Goal: Transaction & Acquisition: Book appointment/travel/reservation

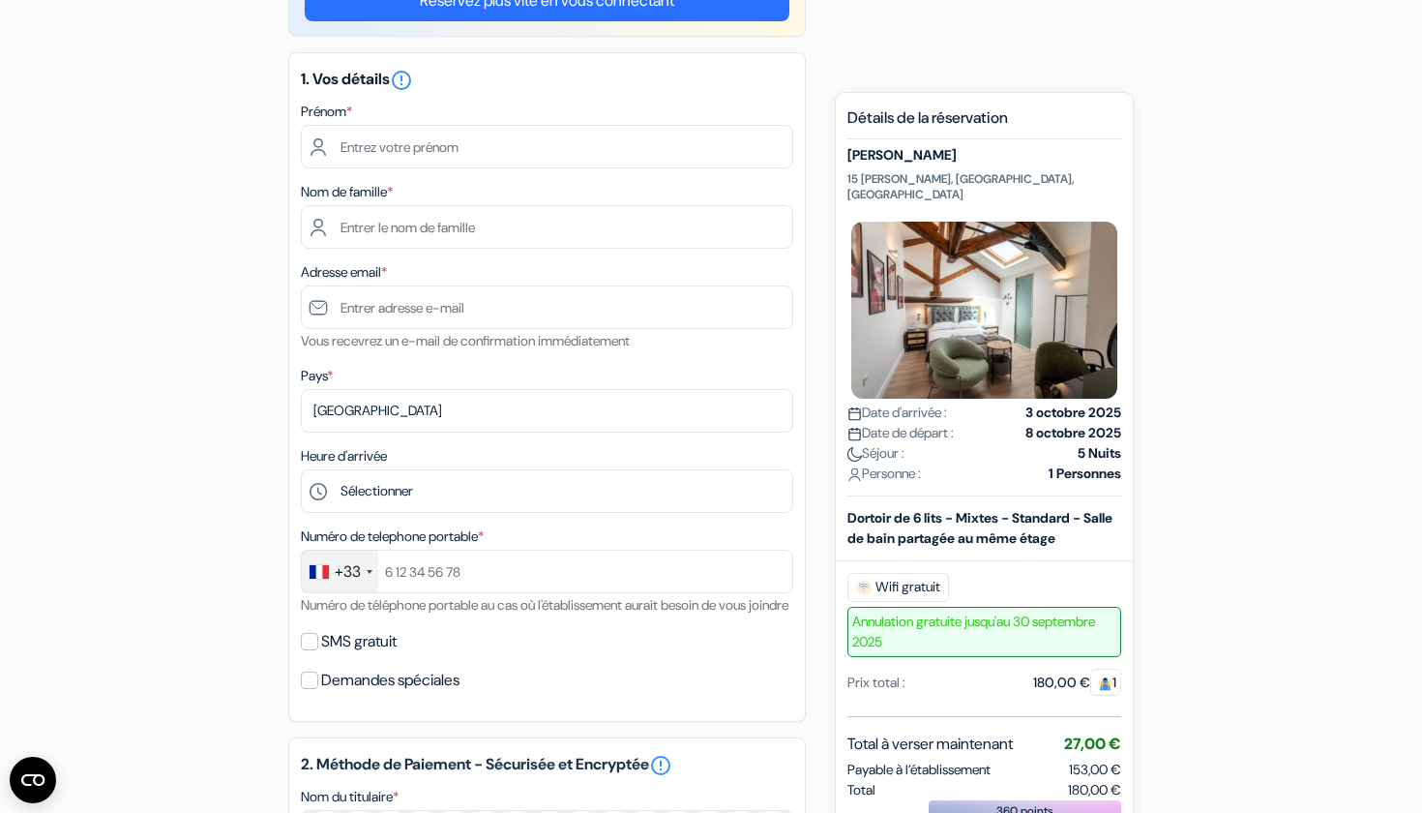
scroll to position [213, 0]
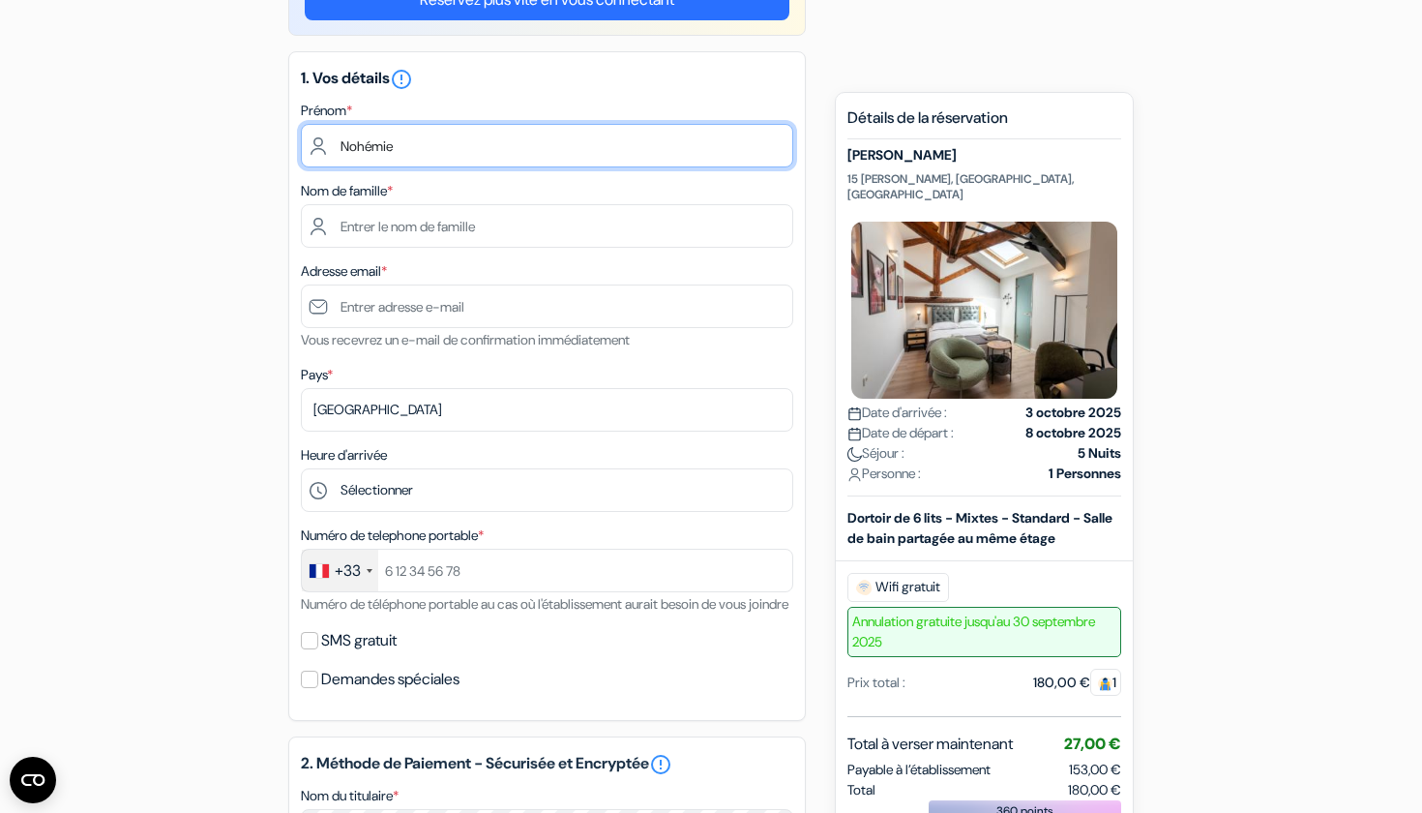
type input "Nohémie"
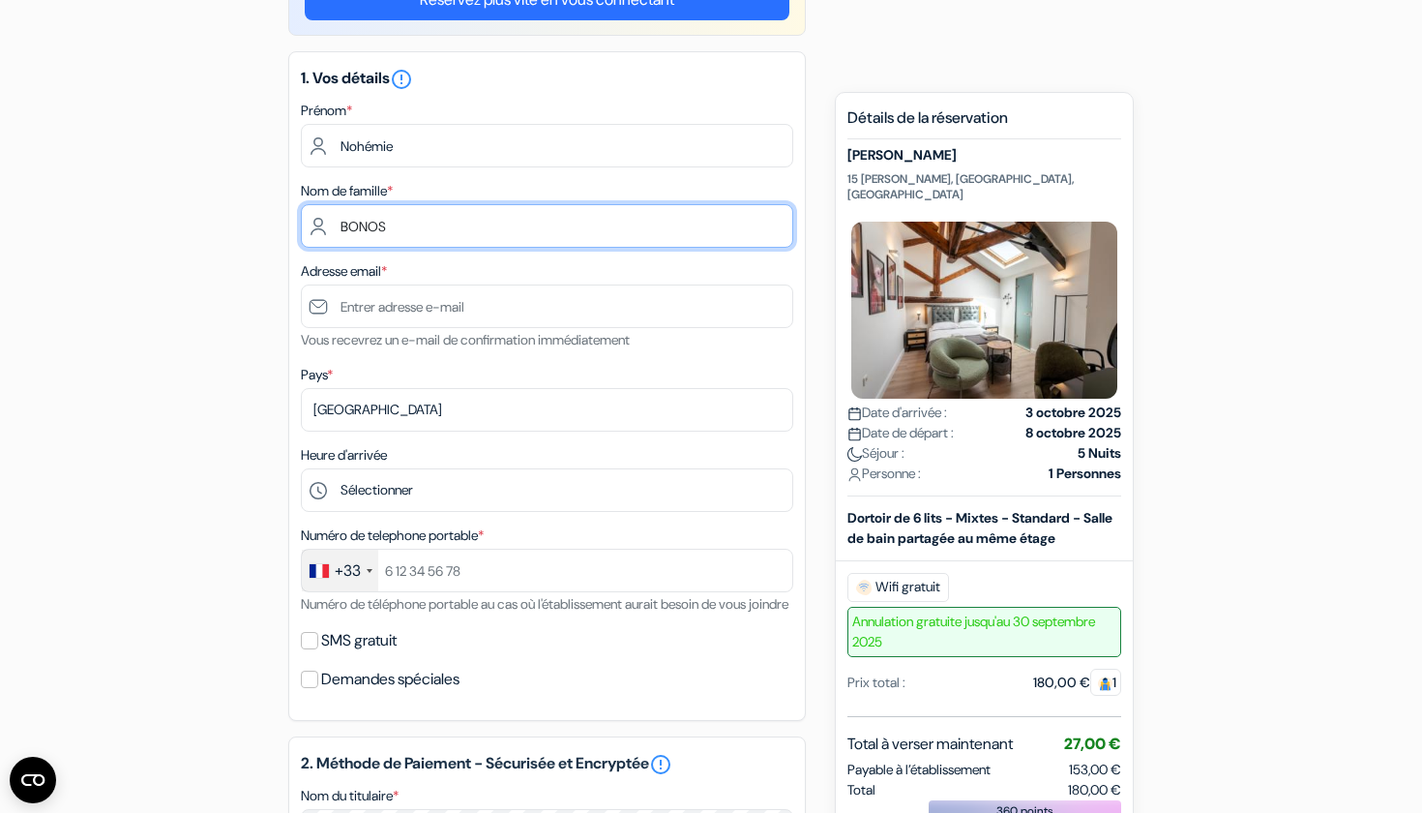
type input "BONOSE"
type input "NOHEMIE"
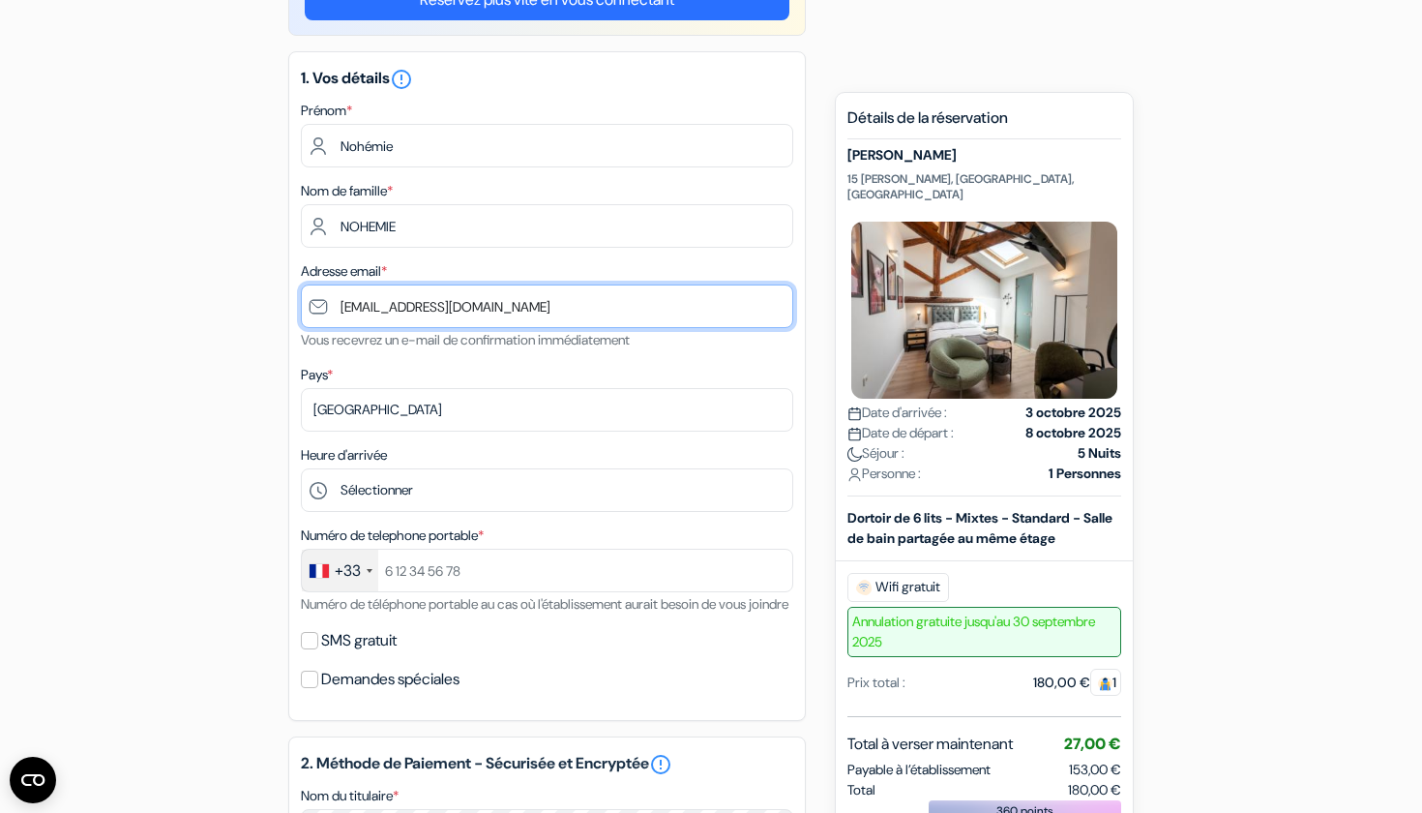
drag, startPoint x: 484, startPoint y: 314, endPoint x: 333, endPoint y: 306, distance: 151.2
type input "[EMAIL_ADDRESS][DOMAIN_NAME]"
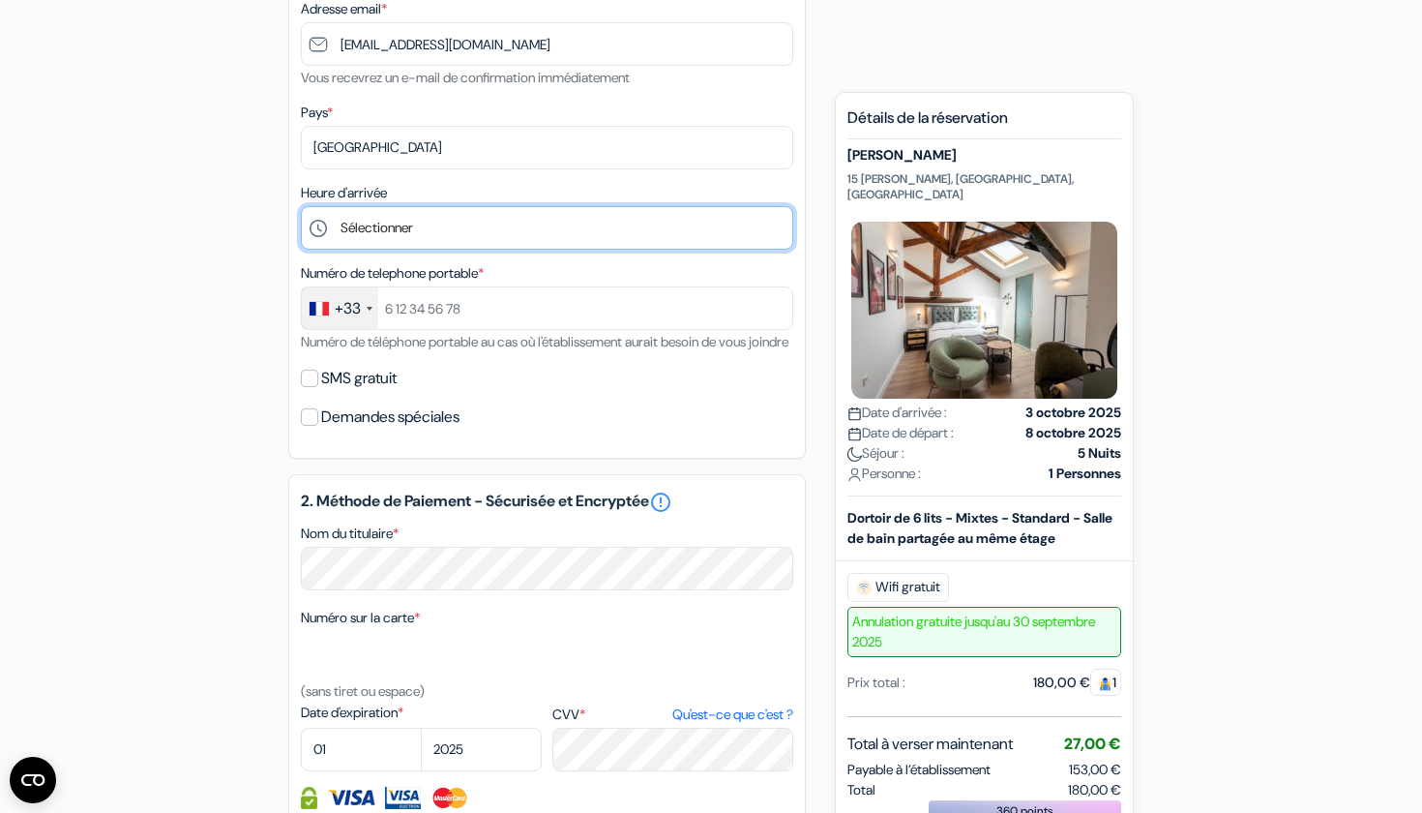
scroll to position [435, 0]
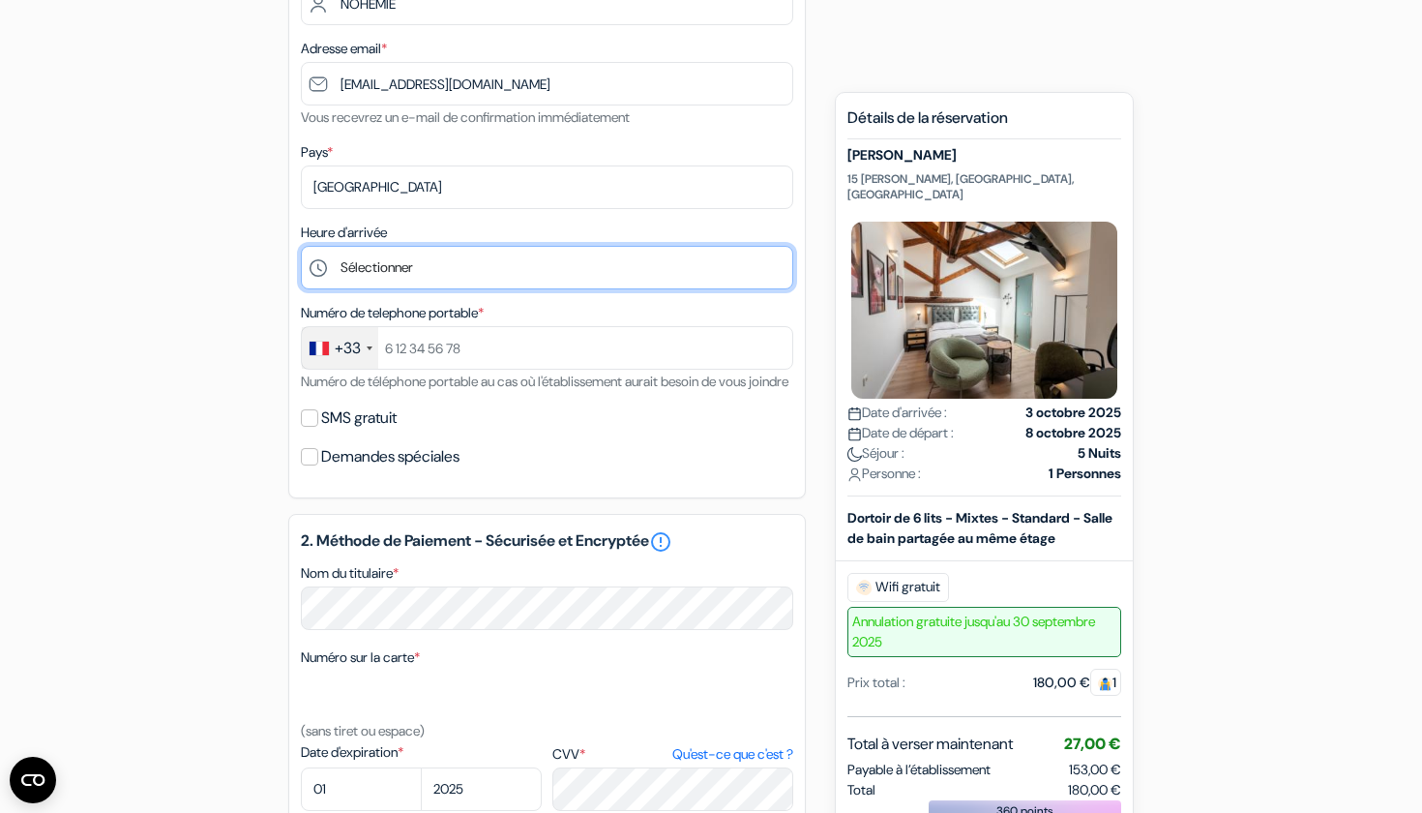
select select "12"
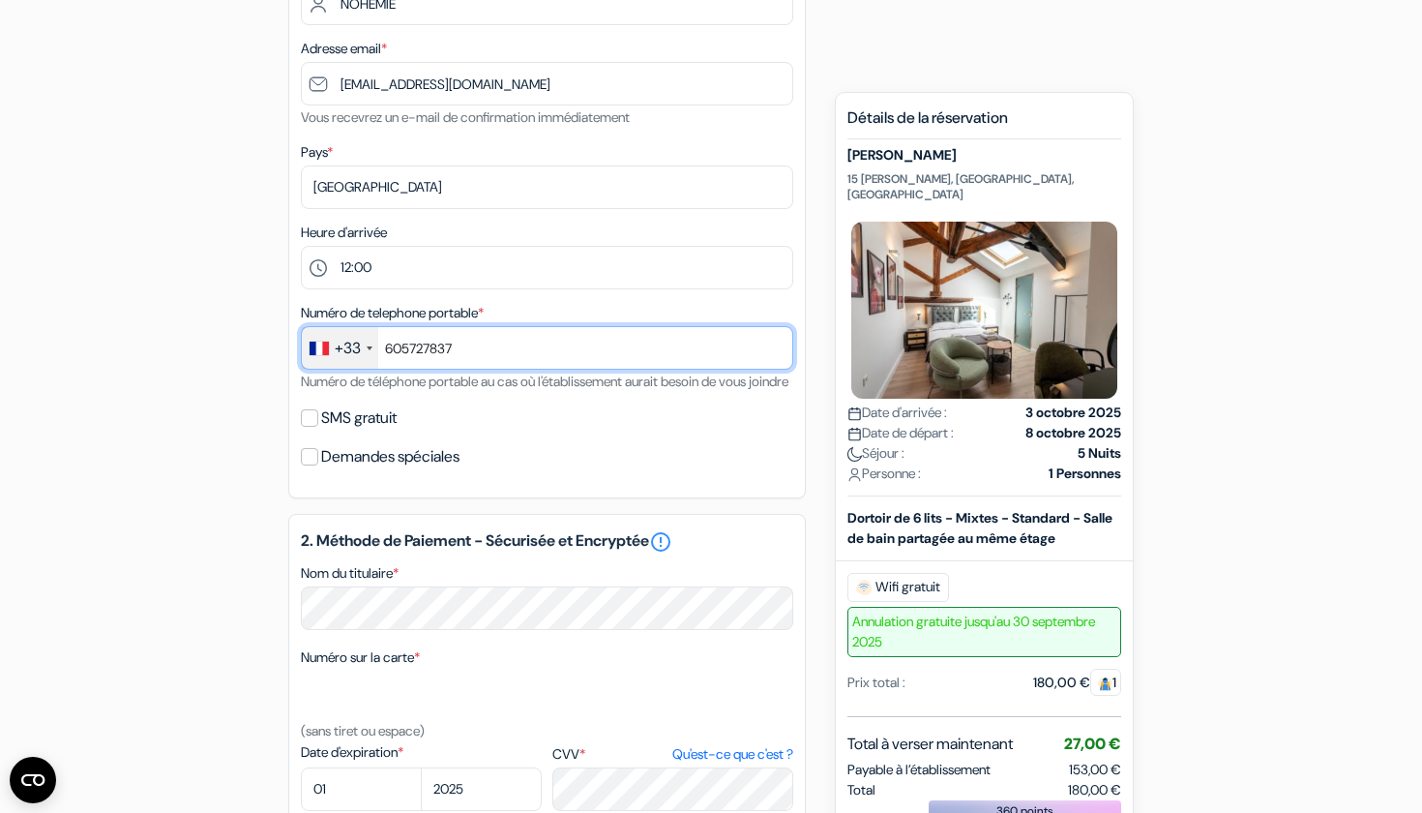
type input "605727837"
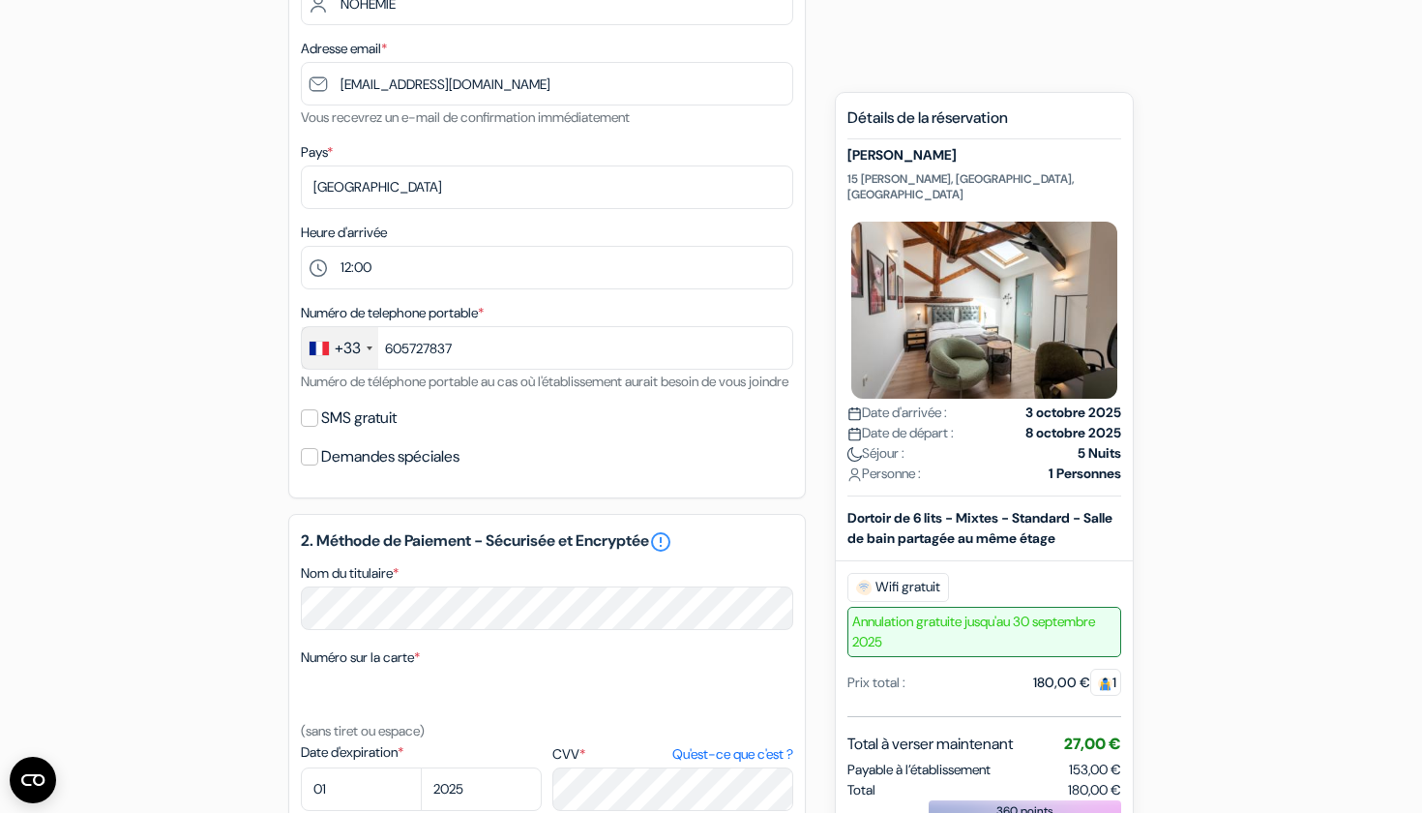
click at [306, 427] on input "SMS gratuit" at bounding box center [309, 417] width 17 height 17
checkbox input "true"
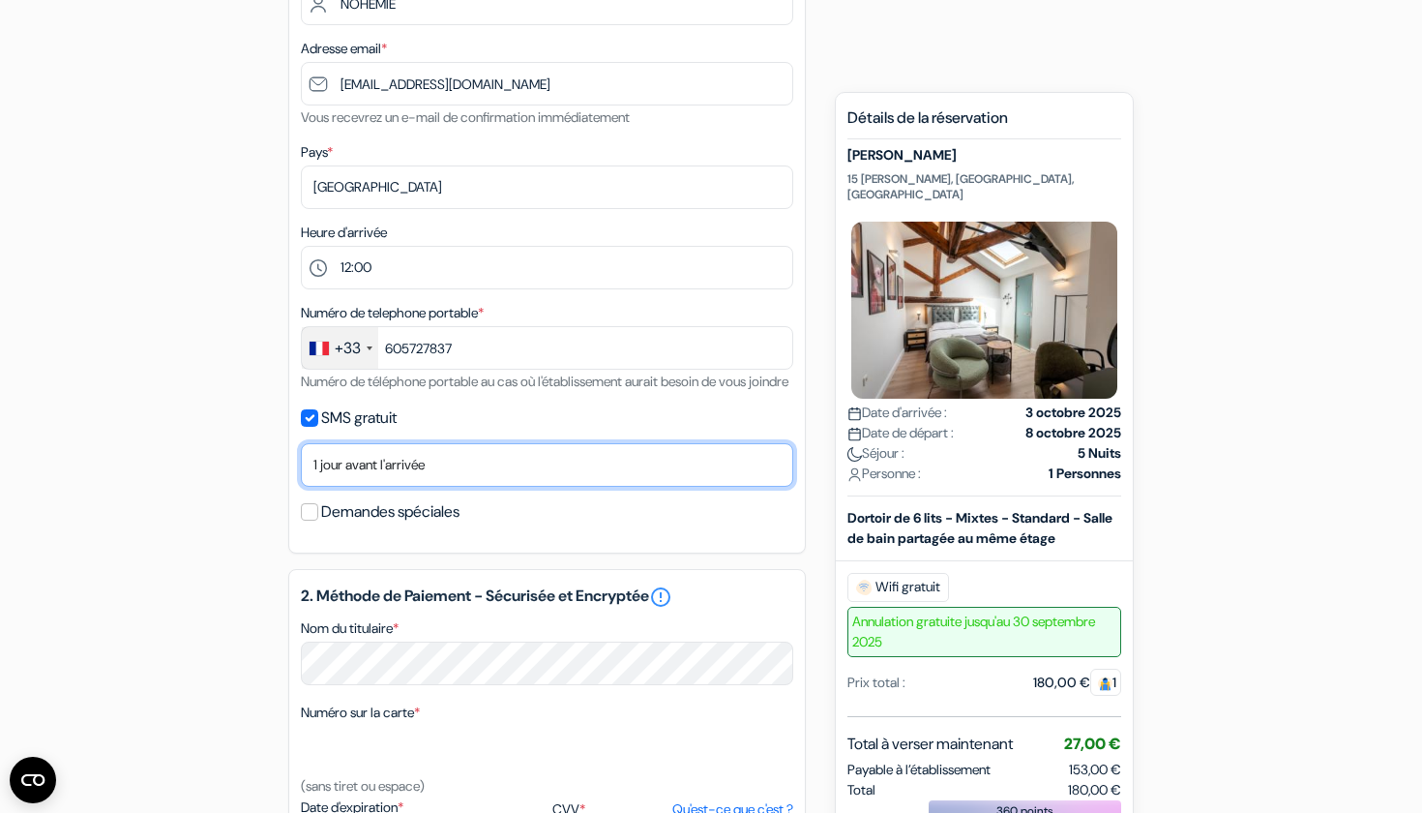
select select "7"
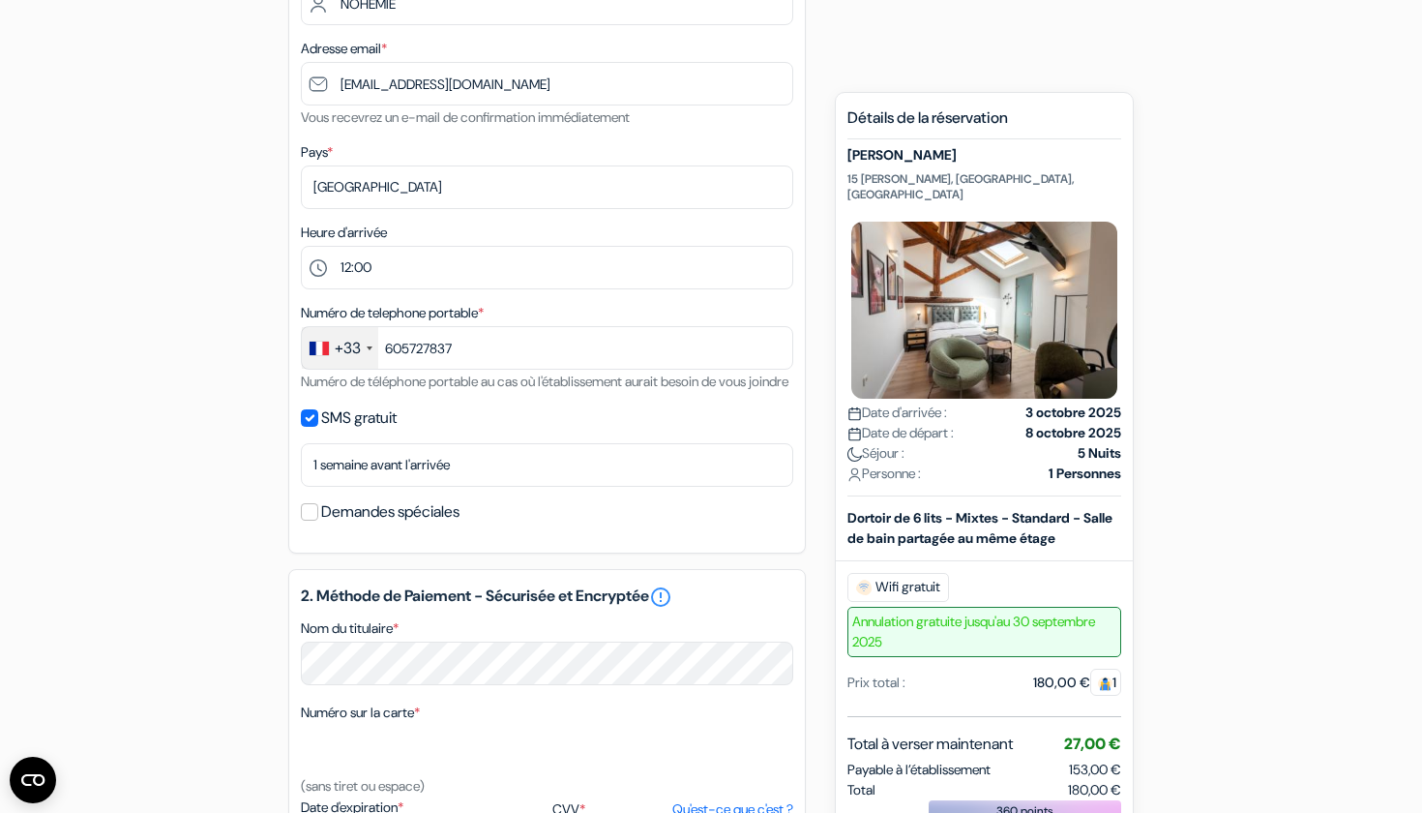
click at [308, 521] on input "Demandes spéciales" at bounding box center [309, 511] width 17 height 17
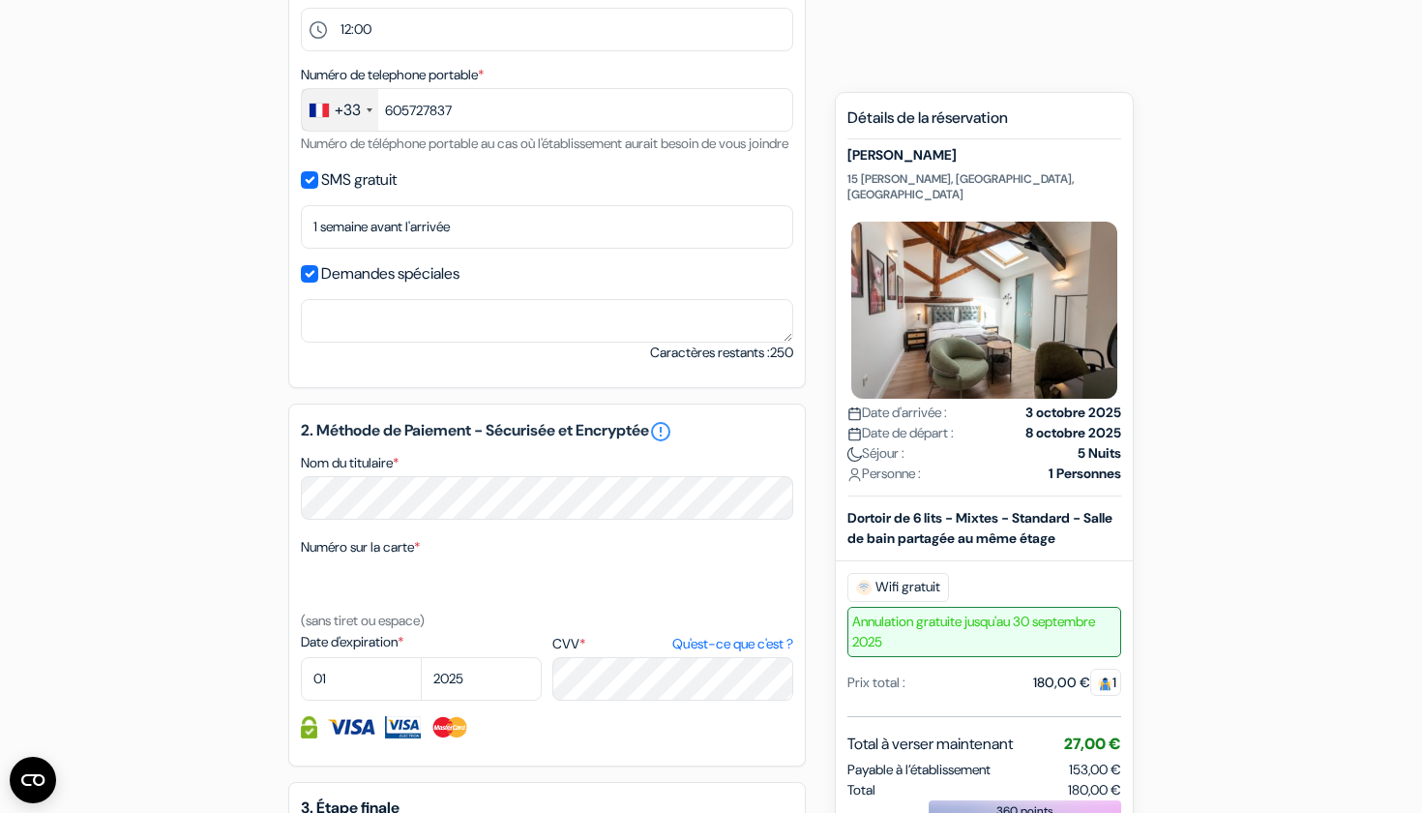
scroll to position [675, 0]
click at [306, 281] on input "Demandes spéciales" at bounding box center [309, 271] width 17 height 17
checkbox input "false"
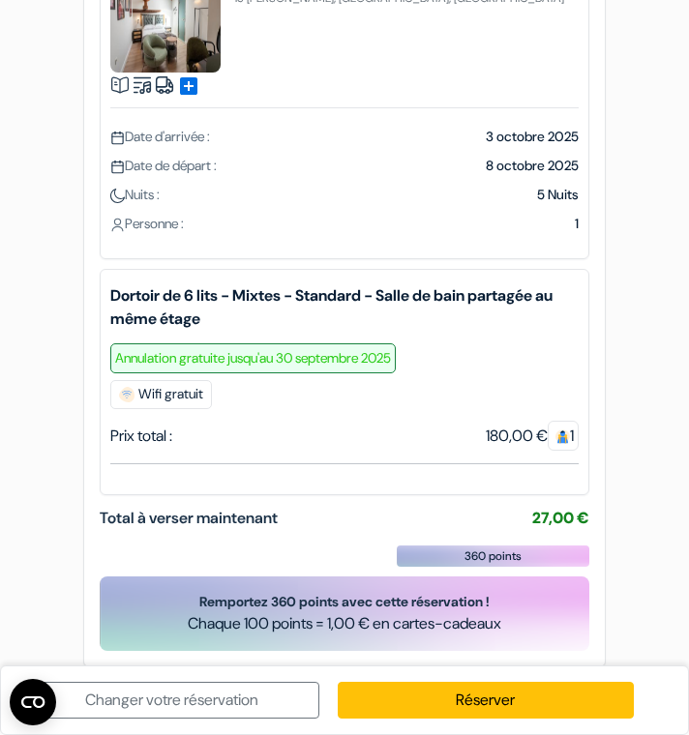
scroll to position [123, 0]
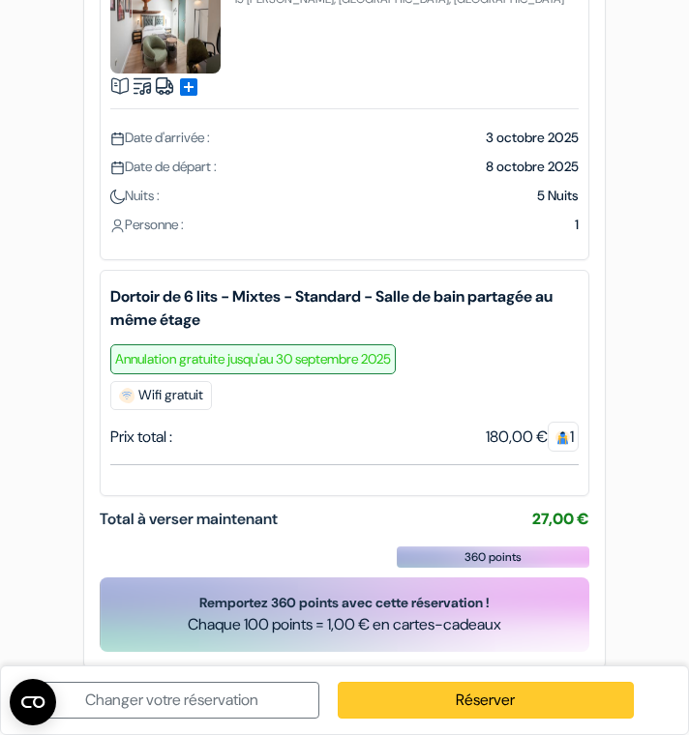
click at [444, 703] on link "Réserver" at bounding box center [485, 700] width 295 height 37
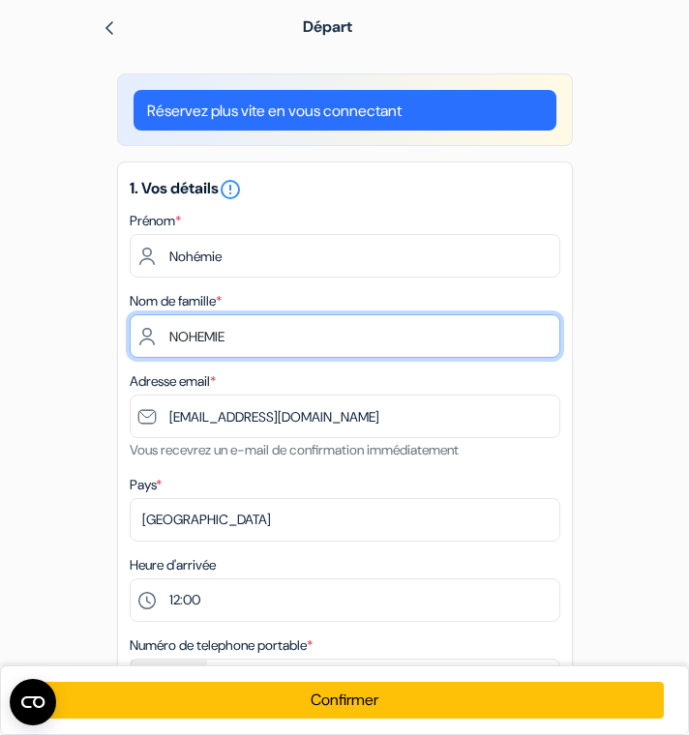
drag, startPoint x: 253, startPoint y: 334, endPoint x: 168, endPoint y: 339, distance: 84.3
click at [168, 339] on input "NOHEMIE" at bounding box center [345, 336] width 431 height 44
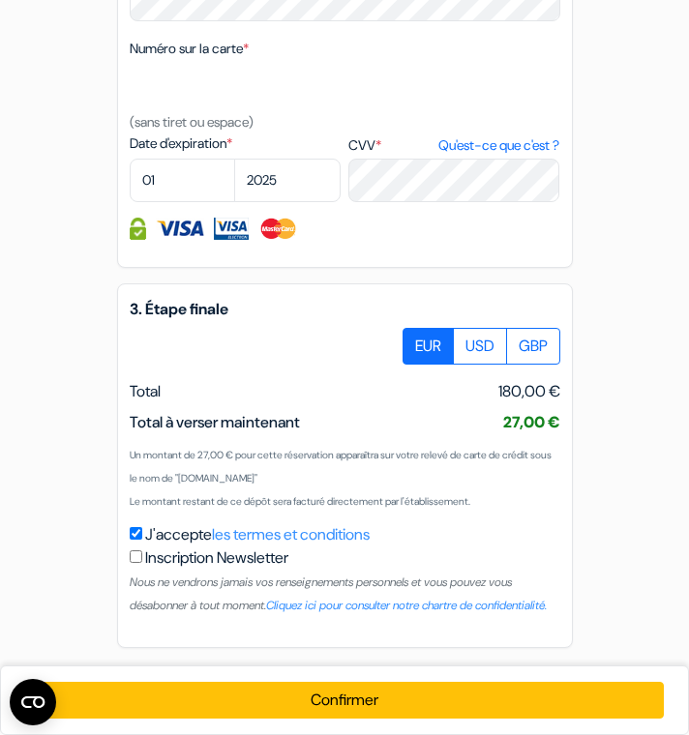
scroll to position [1043, 0]
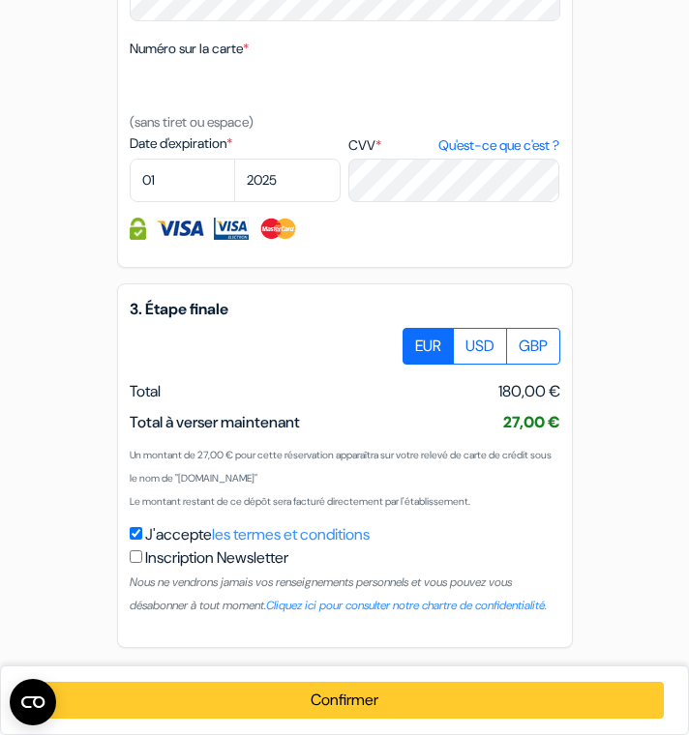
type input "BONOSE"
click at [369, 699] on button "Confirmer Loading..." at bounding box center [344, 700] width 639 height 37
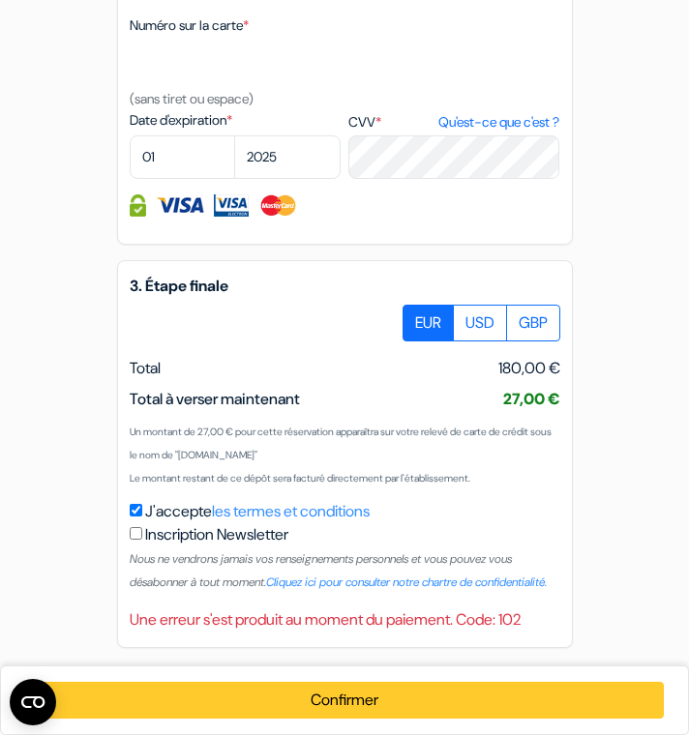
click at [327, 713] on button "Confirmer Loading..." at bounding box center [344, 700] width 639 height 37
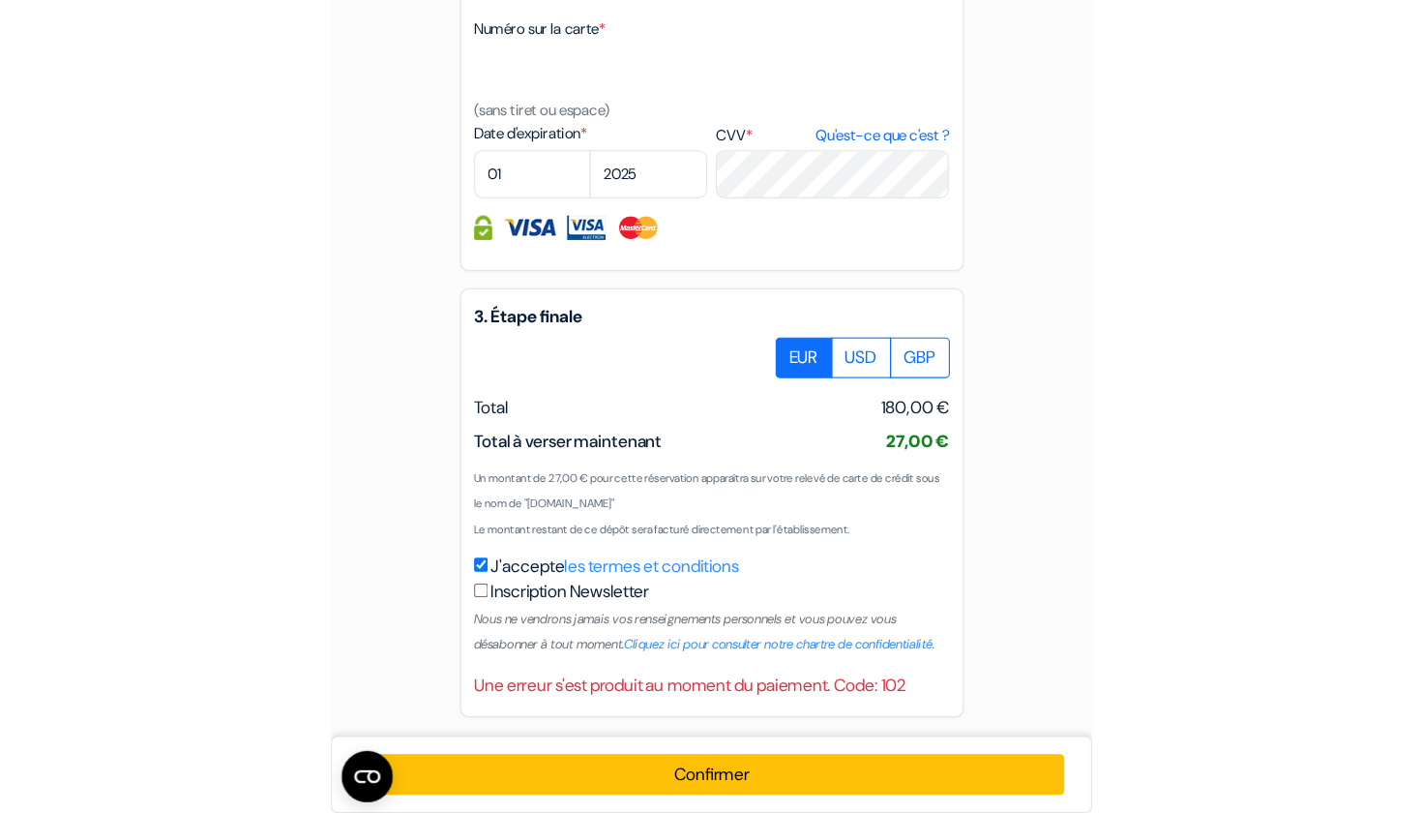
scroll to position [989, 0]
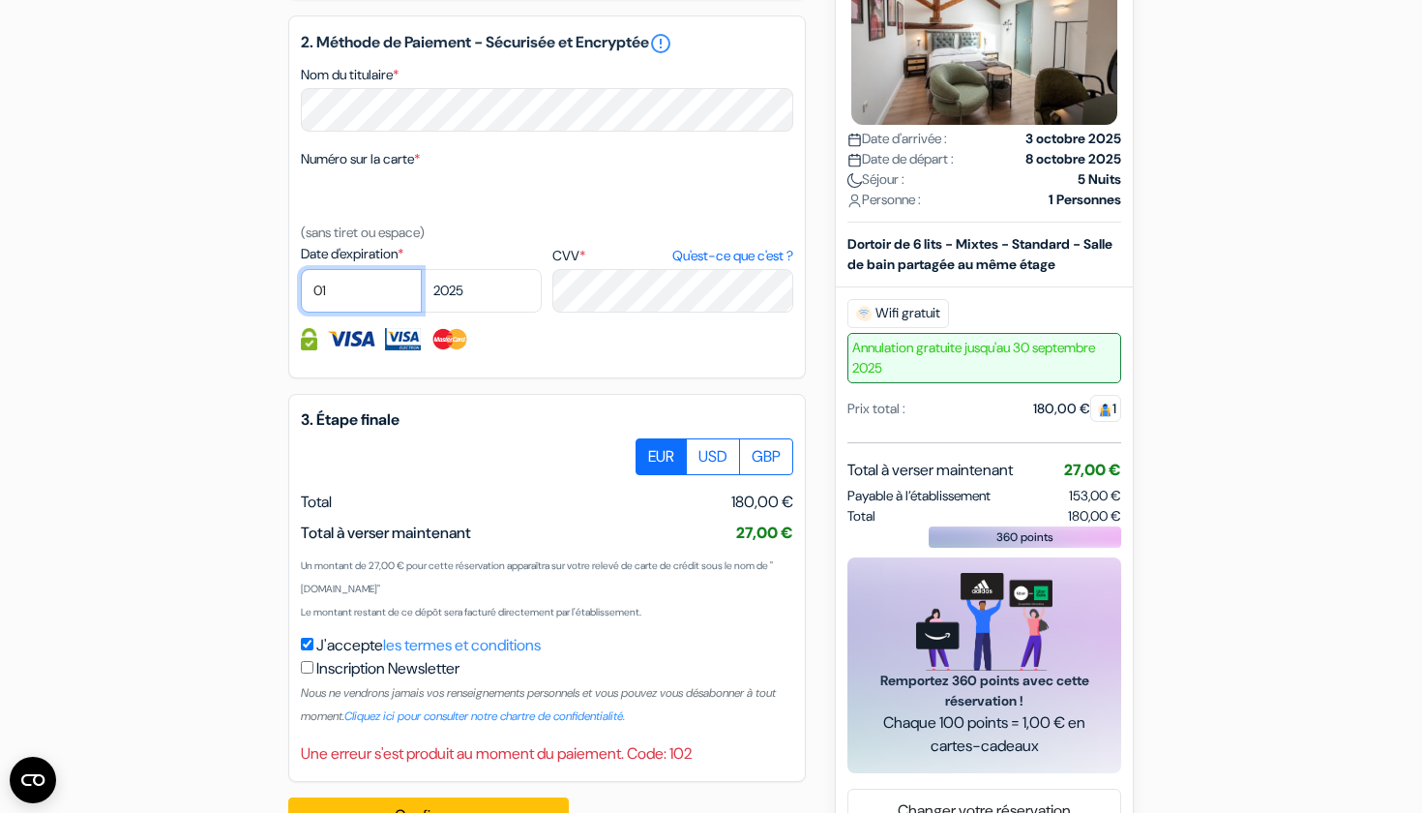
select select "03"
select select "2028"
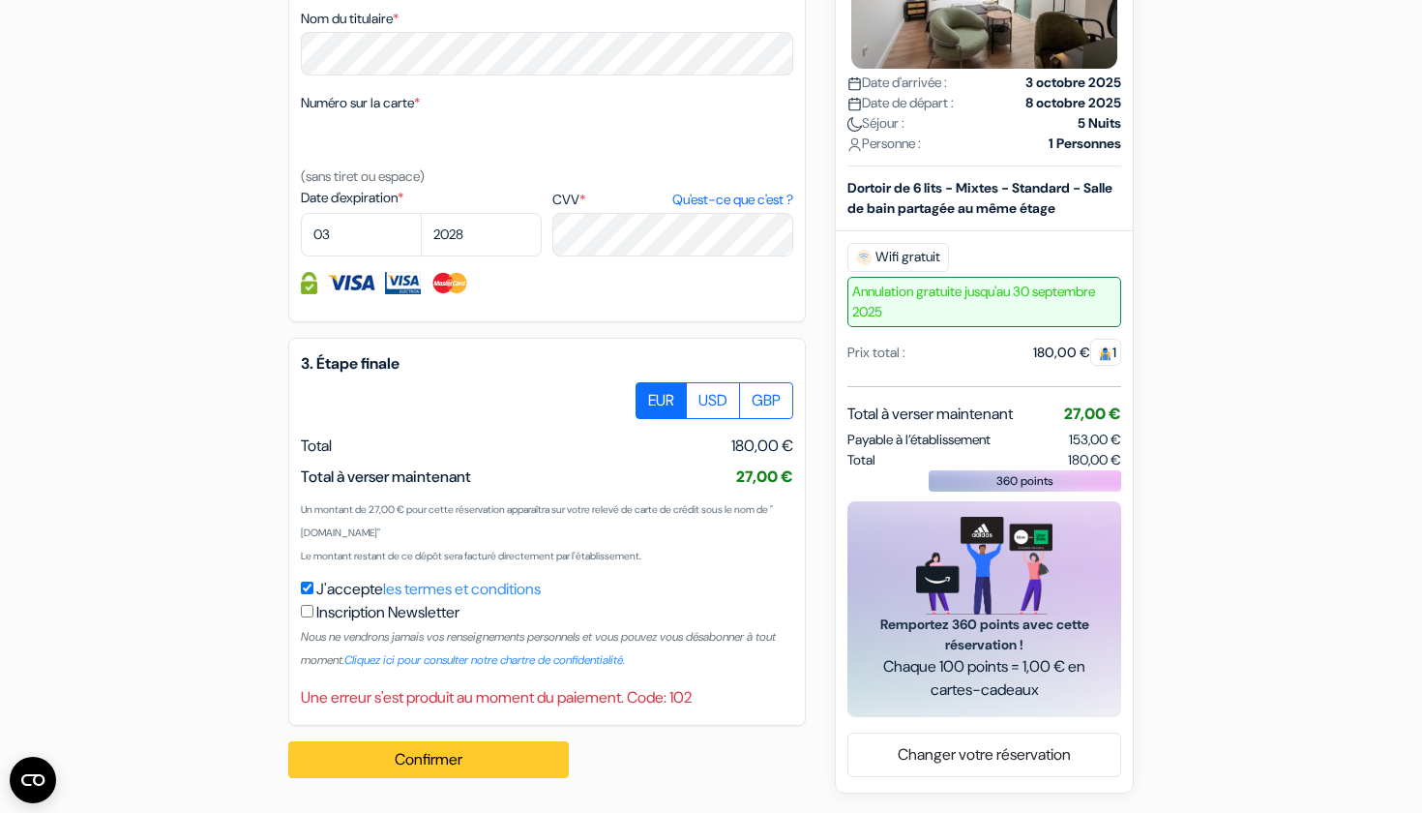
click at [469, 760] on button "Confirmer Loading..." at bounding box center [428, 759] width 281 height 37
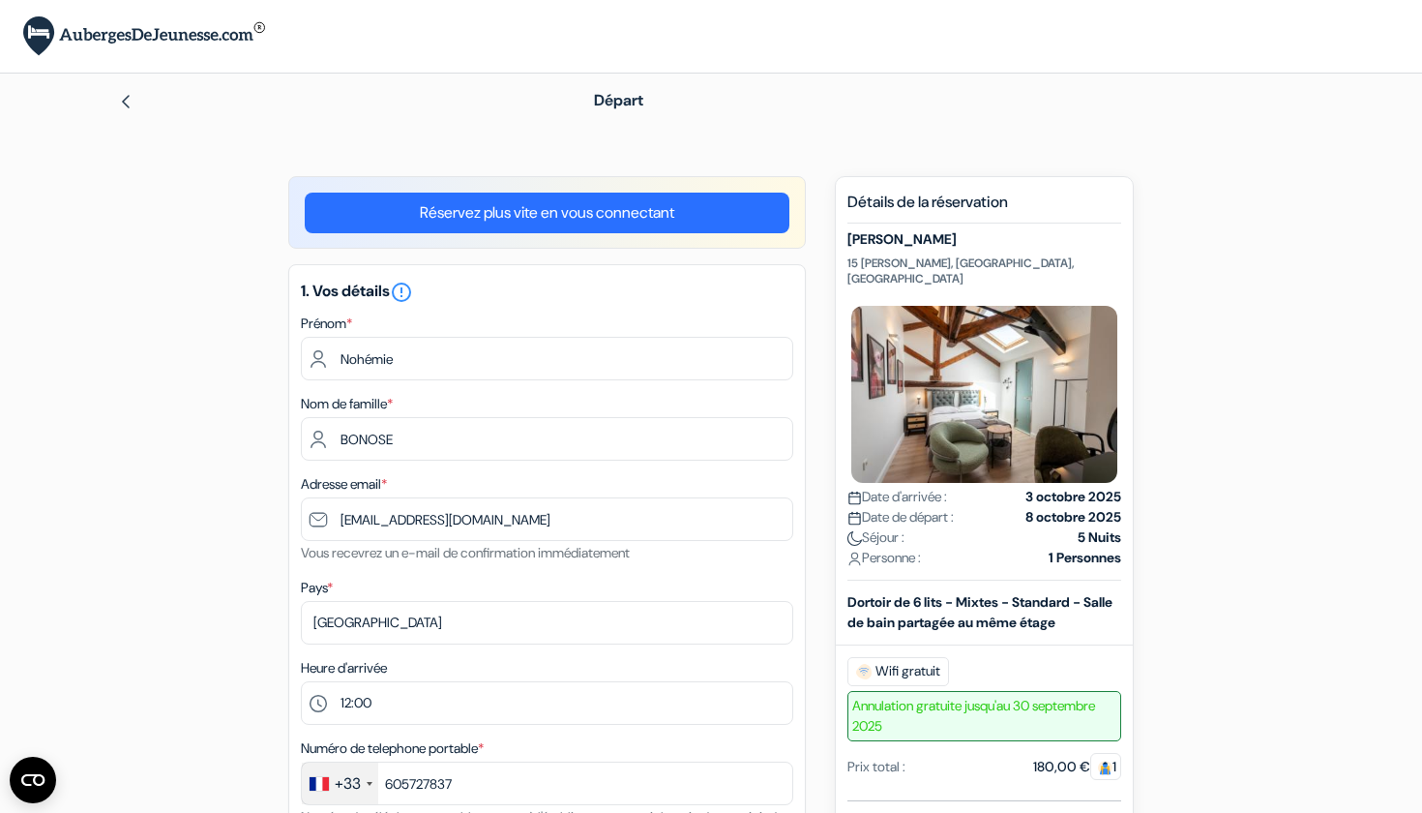
scroll to position [0, 0]
click at [60, 38] on img at bounding box center [144, 36] width 242 height 40
